Goal: Entertainment & Leisure: Consume media (video, audio)

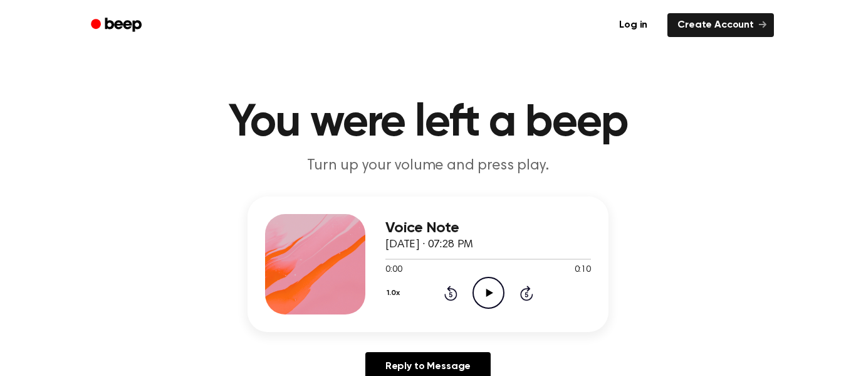
click at [481, 286] on icon "Play Audio" at bounding box center [489, 292] width 32 height 32
click at [497, 296] on icon "Play Audio" at bounding box center [489, 292] width 32 height 32
click at [488, 291] on icon at bounding box center [489, 292] width 7 height 8
click at [490, 293] on icon at bounding box center [489, 292] width 7 height 8
click at [489, 303] on icon "Play Audio" at bounding box center [489, 292] width 32 height 32
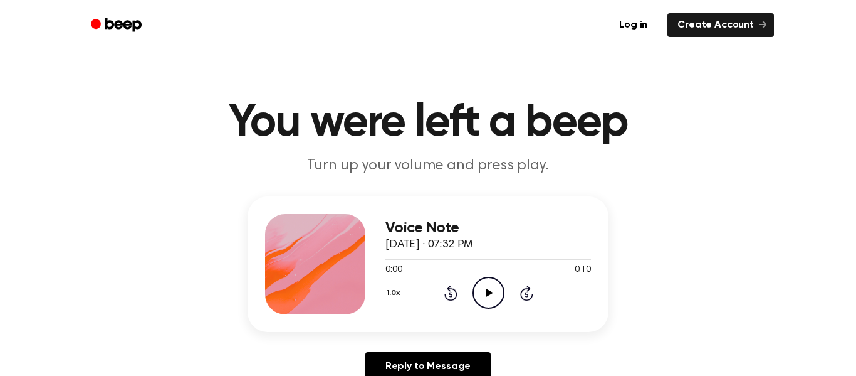
click at [485, 300] on icon "Play Audio" at bounding box center [489, 292] width 32 height 32
click at [485, 279] on icon "Play Audio" at bounding box center [489, 292] width 32 height 32
click at [488, 297] on icon "Play Audio" at bounding box center [489, 292] width 32 height 32
click at [490, 302] on icon "Play Audio" at bounding box center [489, 292] width 32 height 32
click at [492, 298] on icon "Play Audio" at bounding box center [489, 292] width 32 height 32
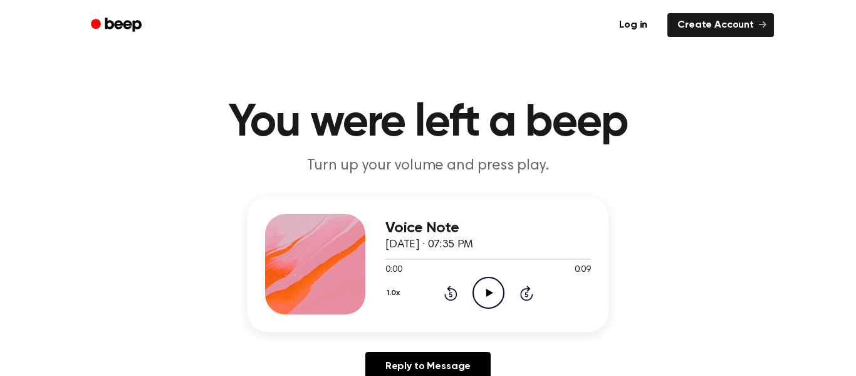
click at [483, 299] on icon "Play Audio" at bounding box center [489, 292] width 32 height 32
click at [475, 289] on icon "Play Audio" at bounding box center [489, 292] width 32 height 32
click at [488, 293] on icon at bounding box center [489, 292] width 7 height 8
